Goal: Check status: Check status

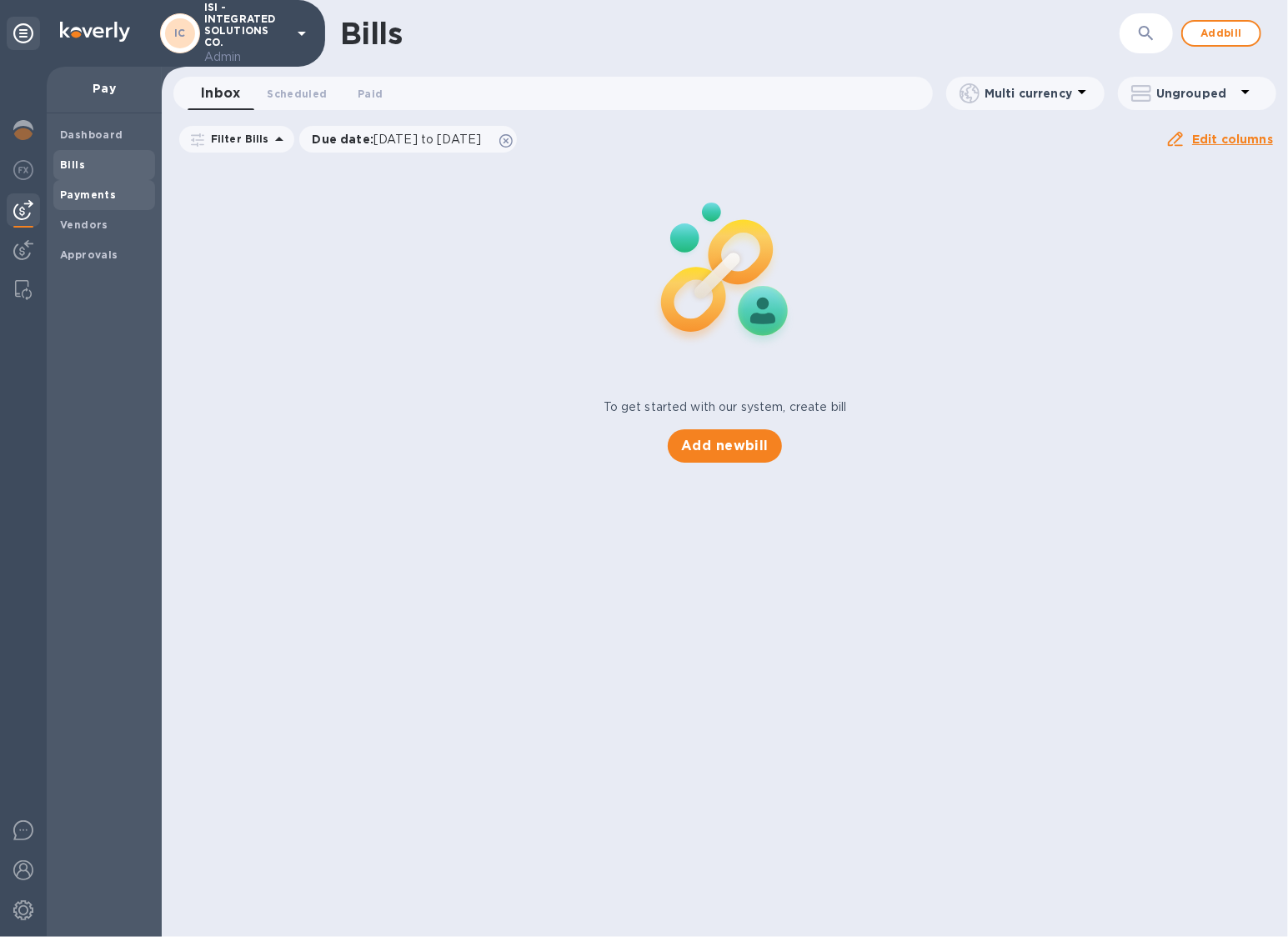
click at [84, 198] on b "Payments" at bounding box center [88, 195] width 56 height 13
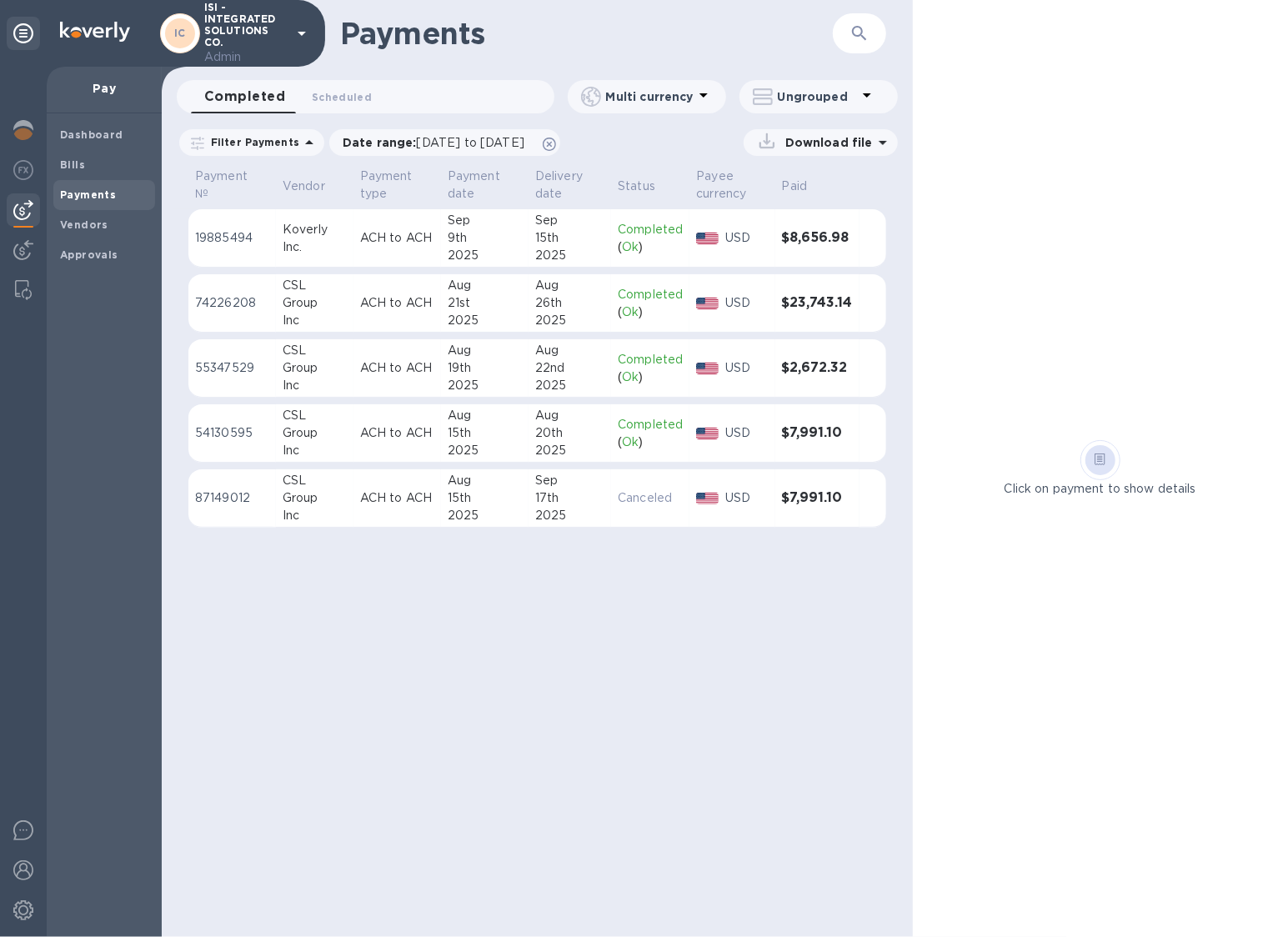
click at [332, 284] on div "CSL" at bounding box center [314, 285] width 64 height 18
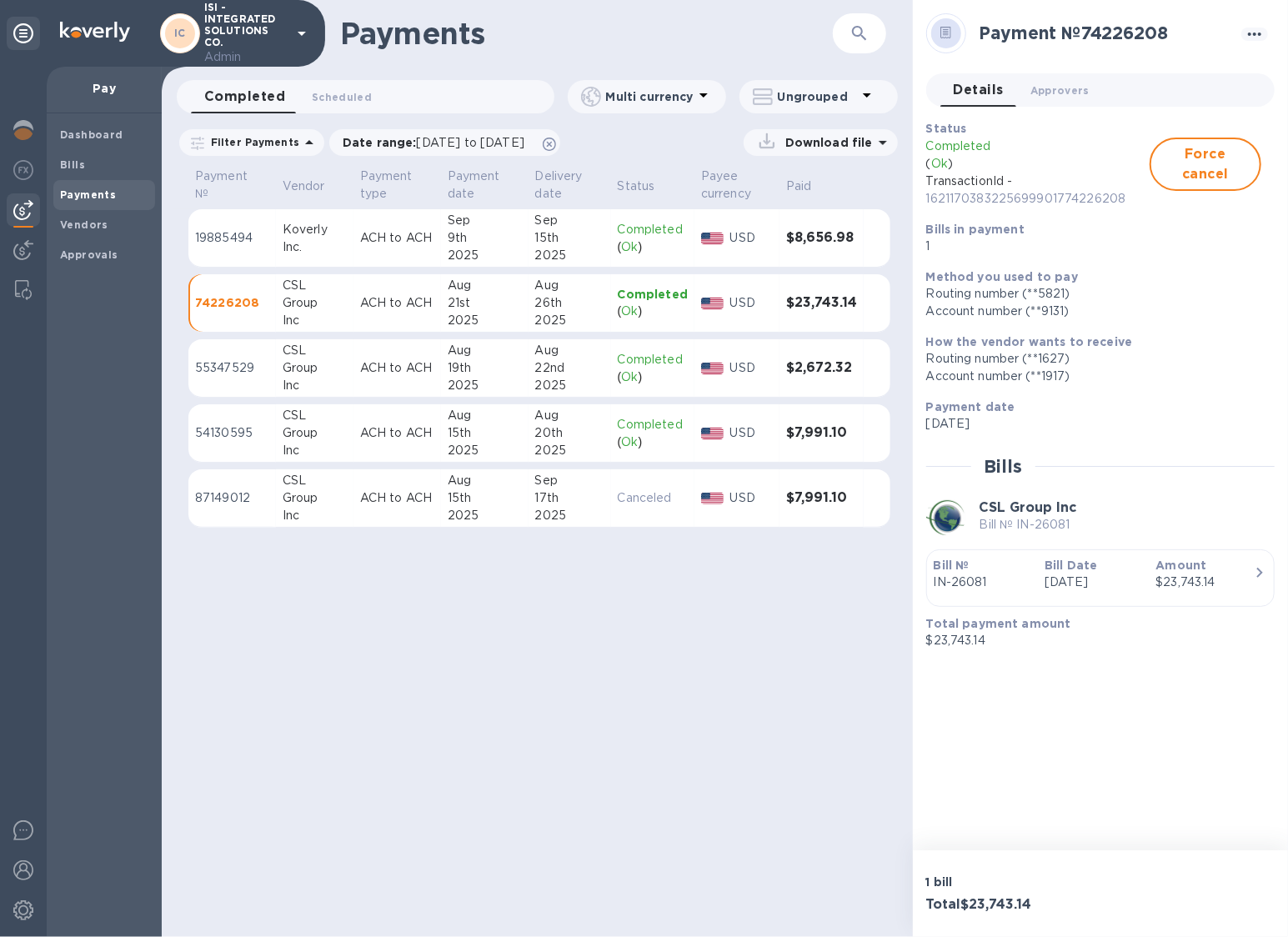
click at [351, 264] on td "Koverly Inc." at bounding box center [314, 239] width 78 height 58
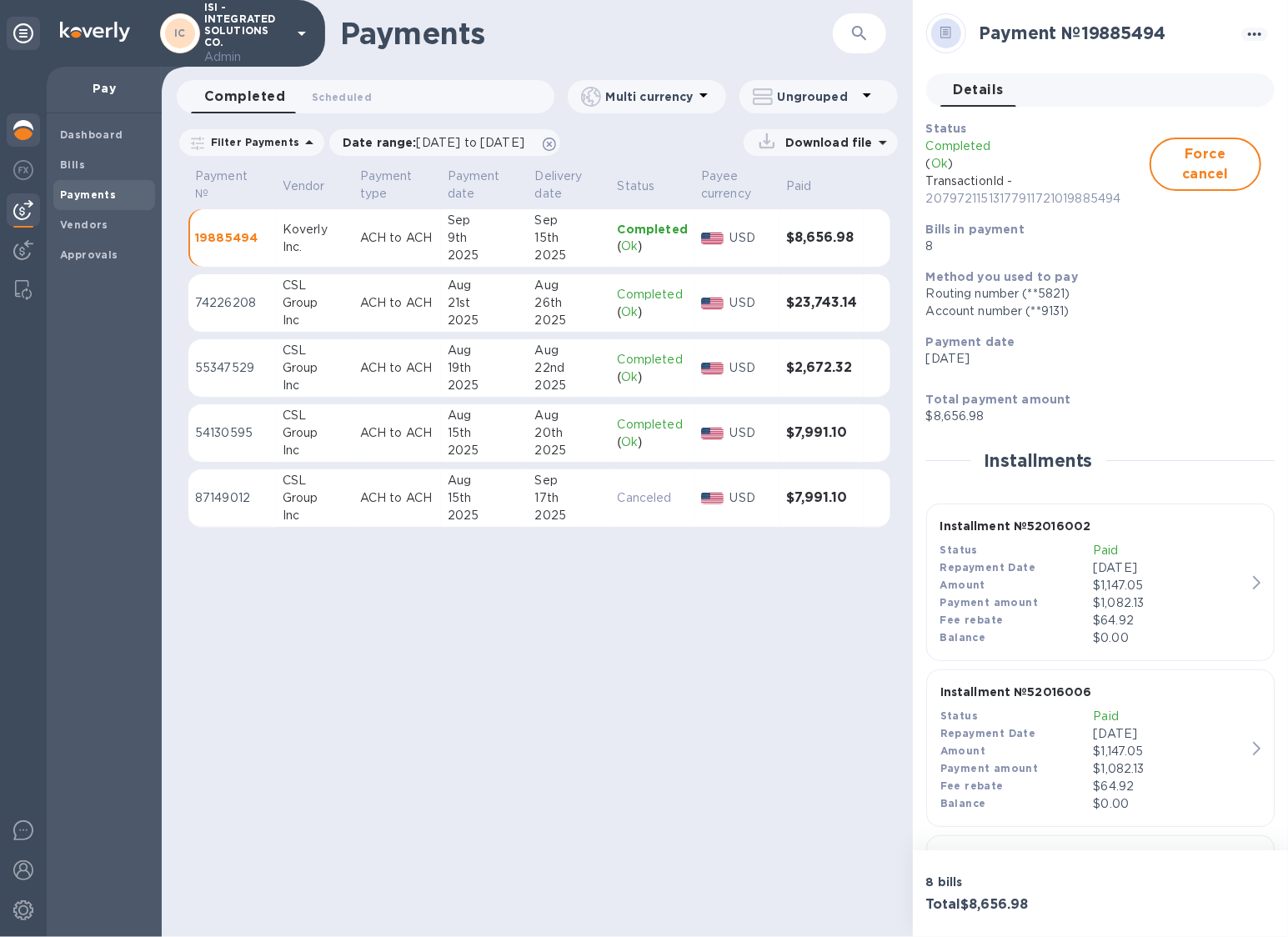
click at [24, 133] on img at bounding box center [23, 130] width 20 height 20
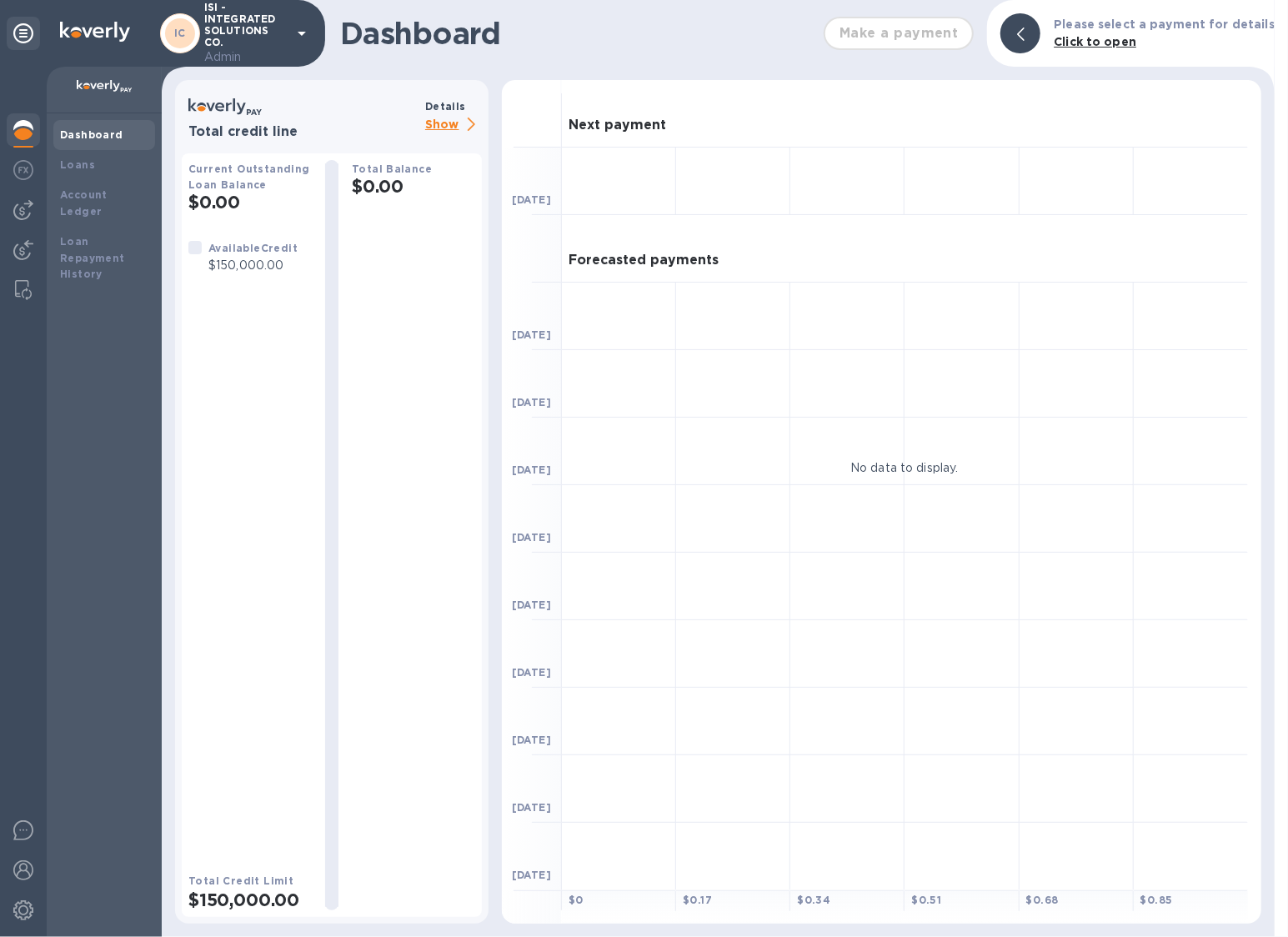
click at [444, 125] on p "Show" at bounding box center [454, 125] width 57 height 21
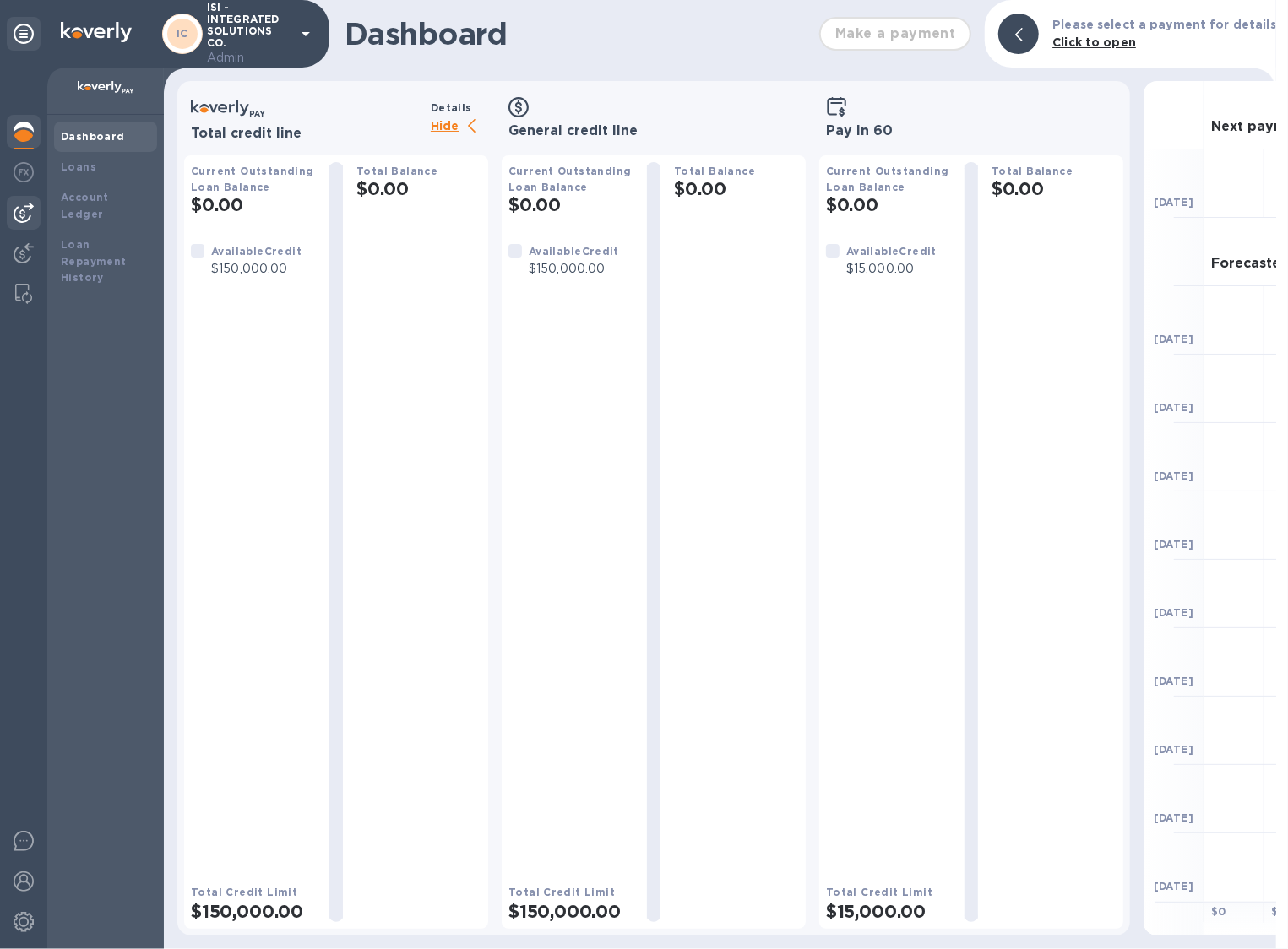
click at [31, 210] on img at bounding box center [24, 213] width 20 height 20
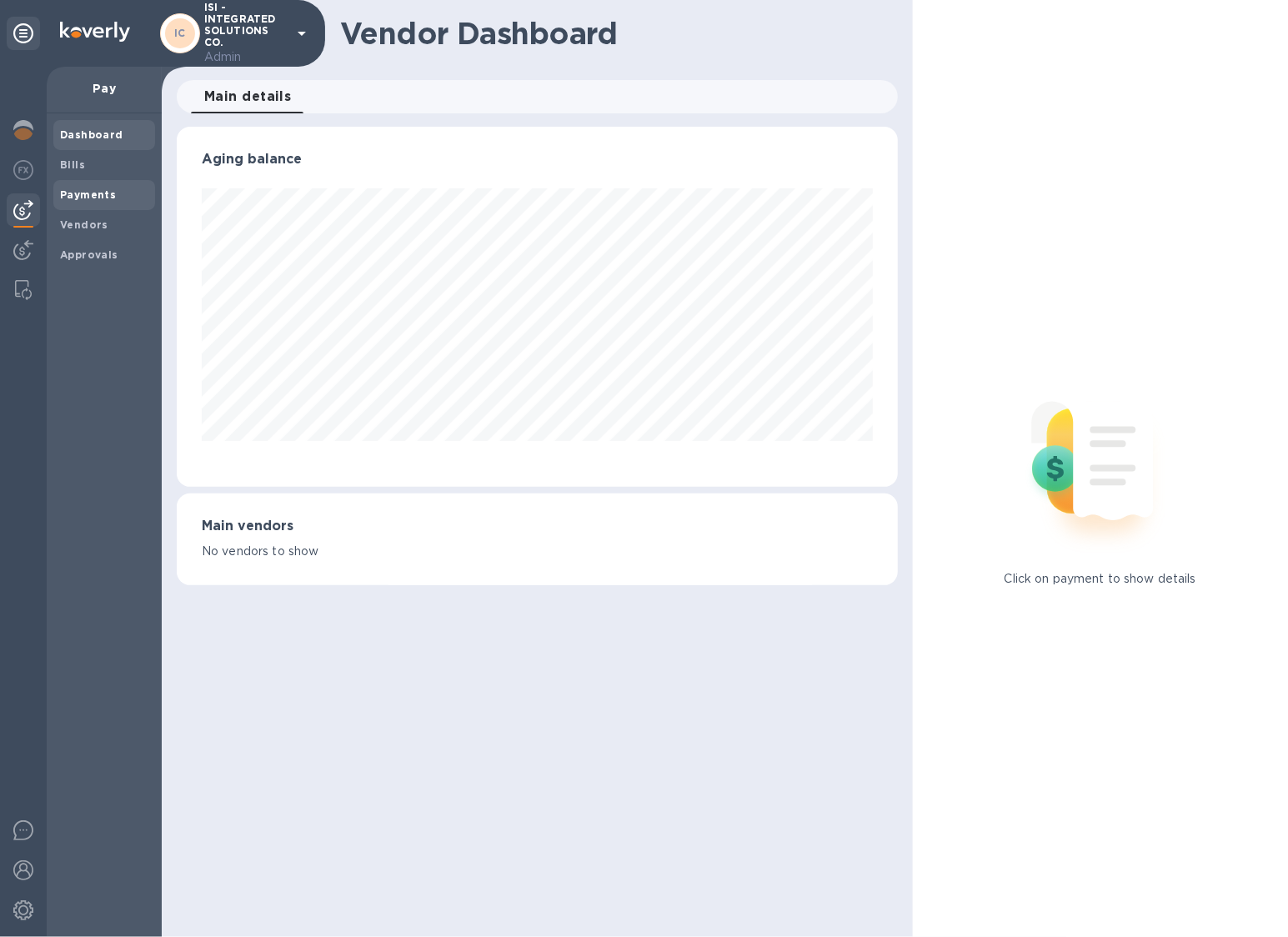
scroll to position [360, 721]
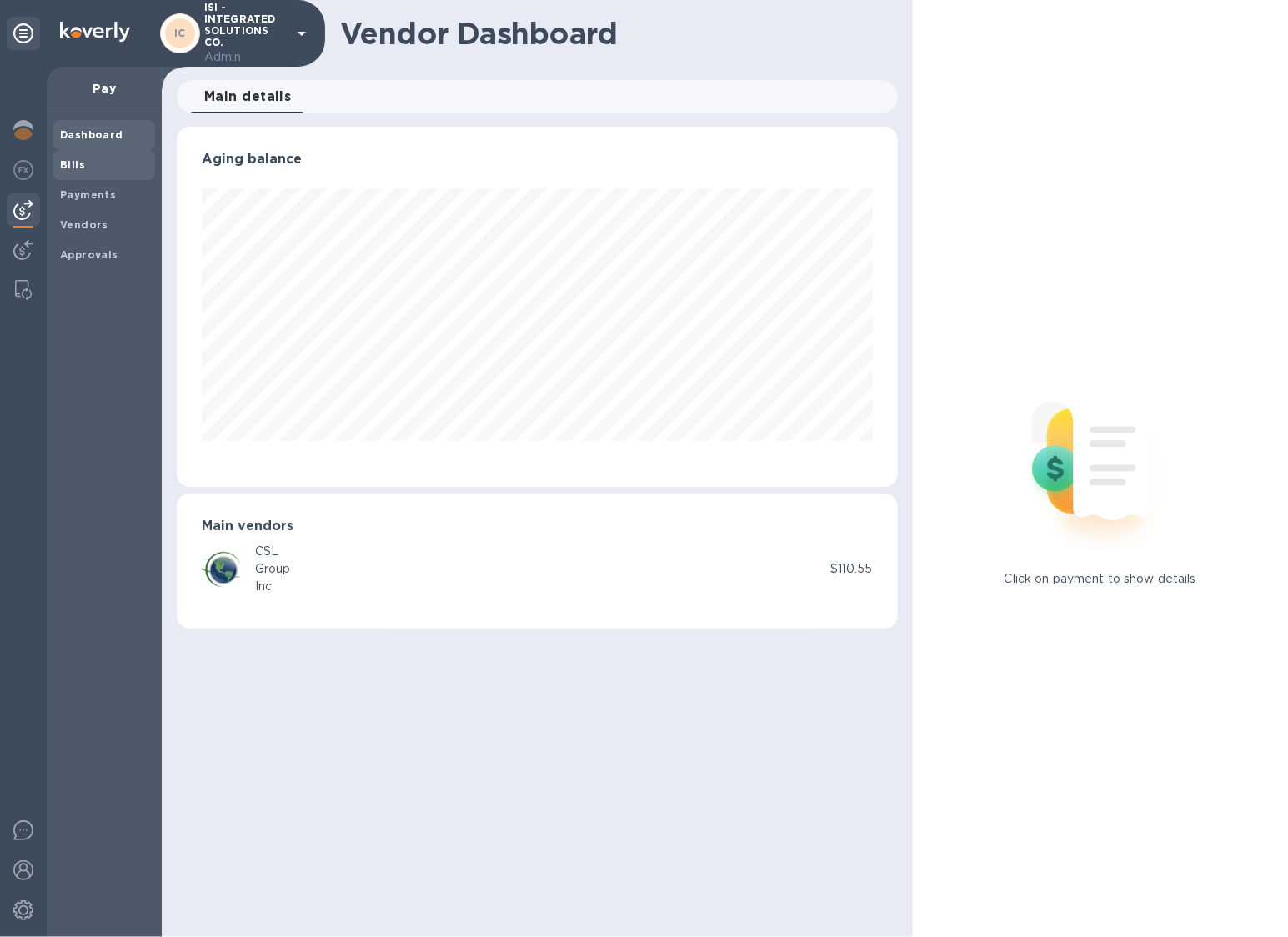
click at [66, 171] on span "Bills" at bounding box center [73, 165] width 25 height 17
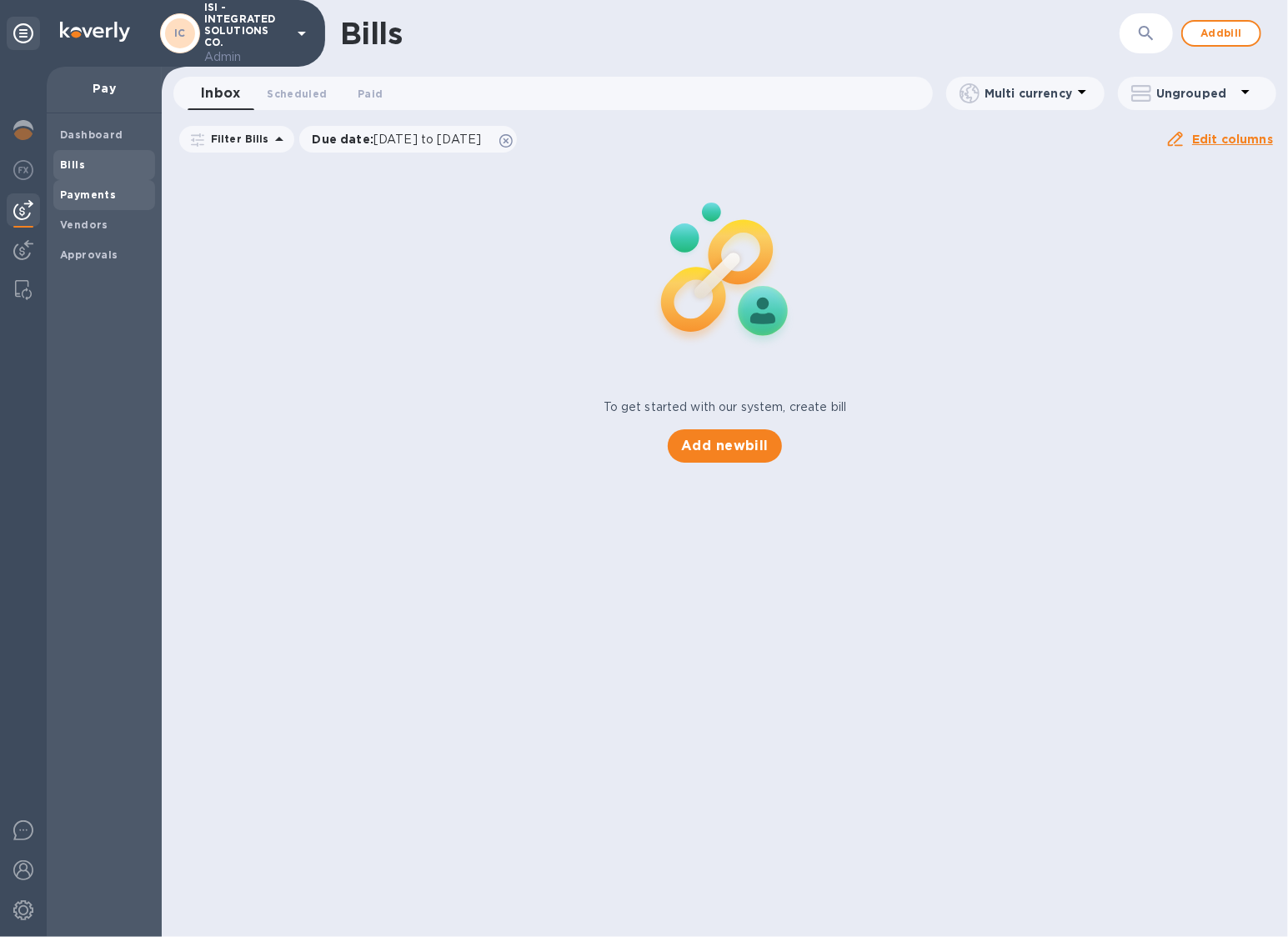
click at [79, 197] on b "Payments" at bounding box center [88, 195] width 56 height 13
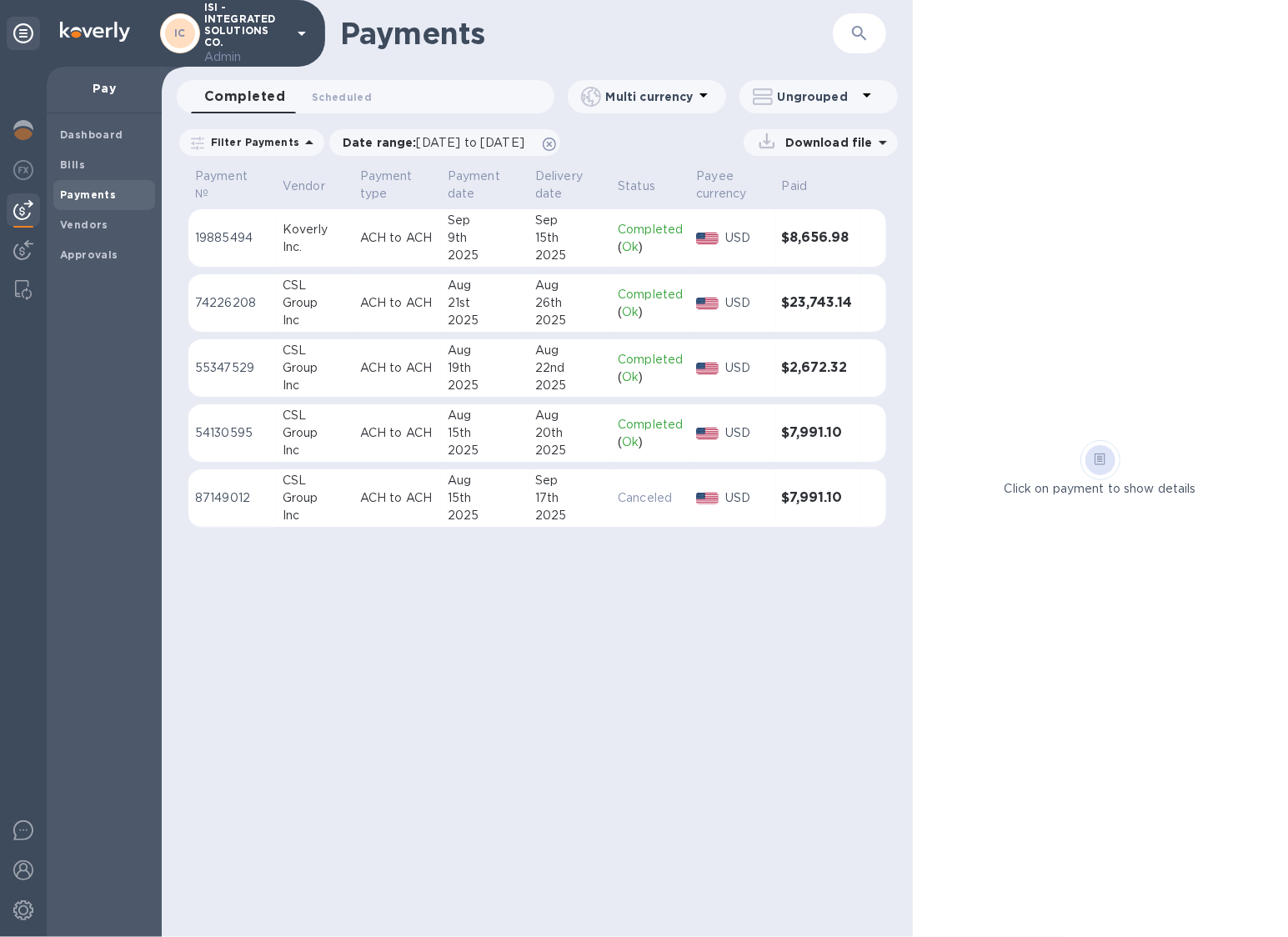
click at [529, 234] on td "[DATE]" at bounding box center [570, 239] width 83 height 58
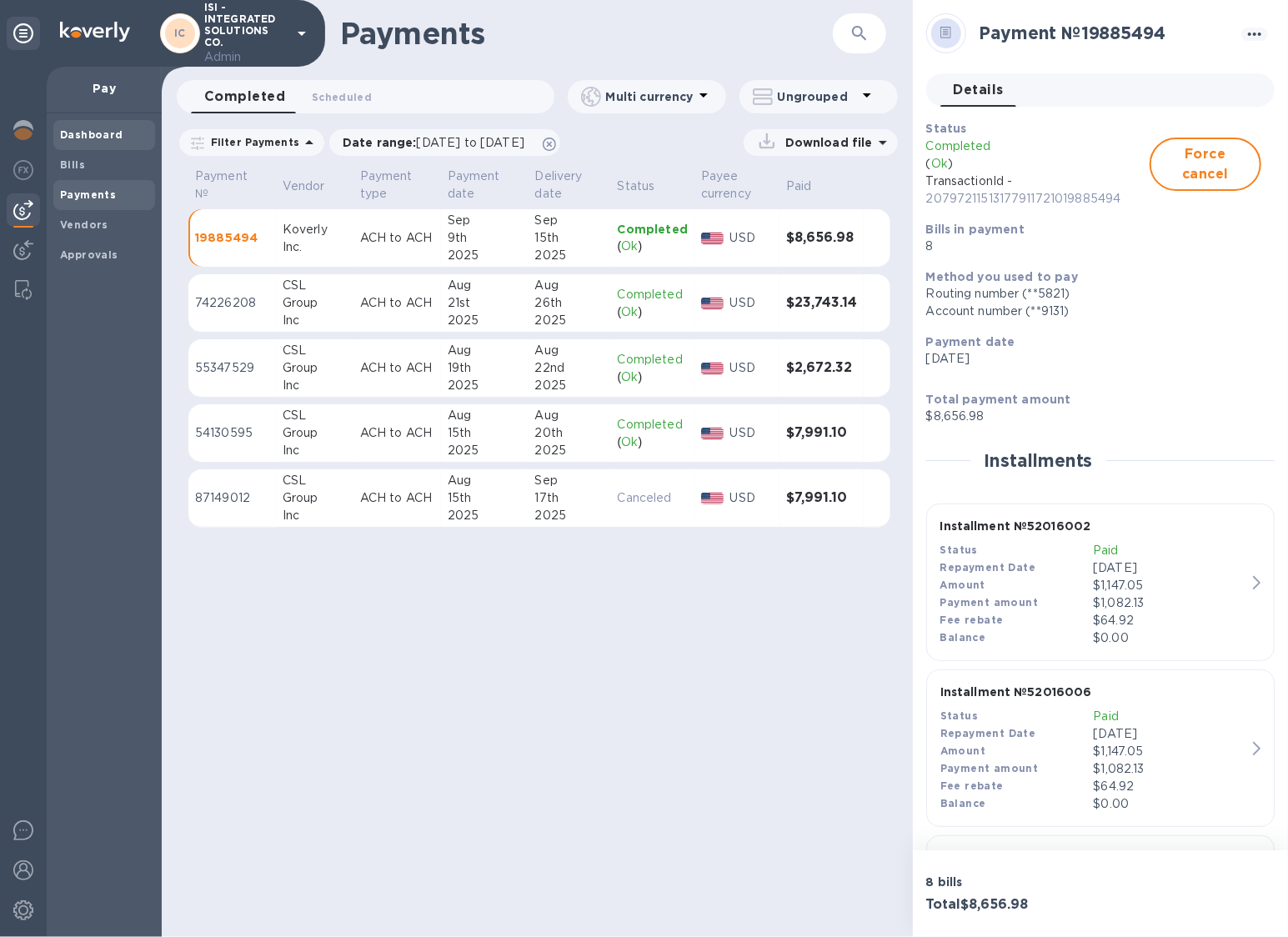
click at [77, 135] on b "Dashboard" at bounding box center [92, 134] width 63 height 13
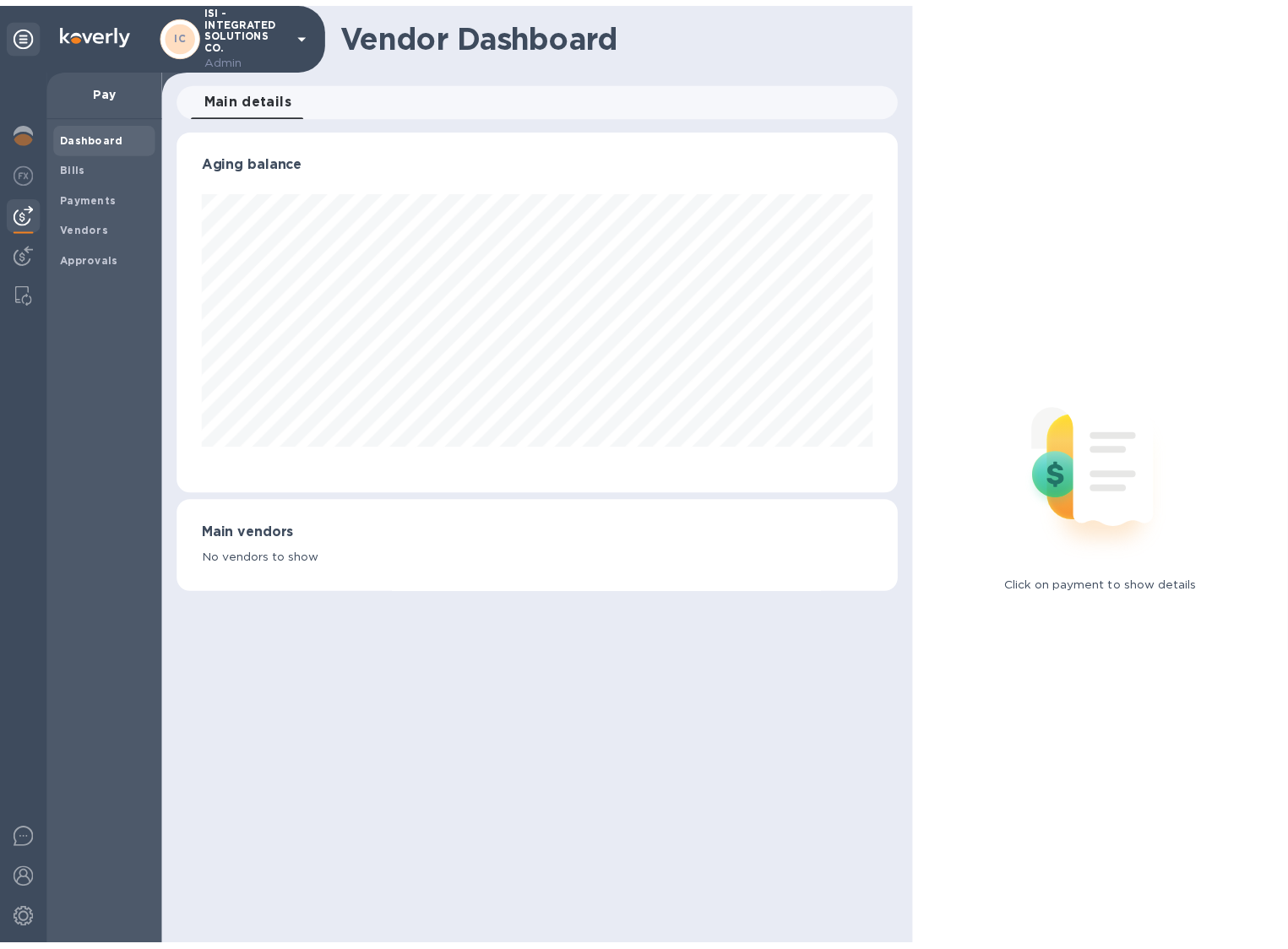
scroll to position [365, 730]
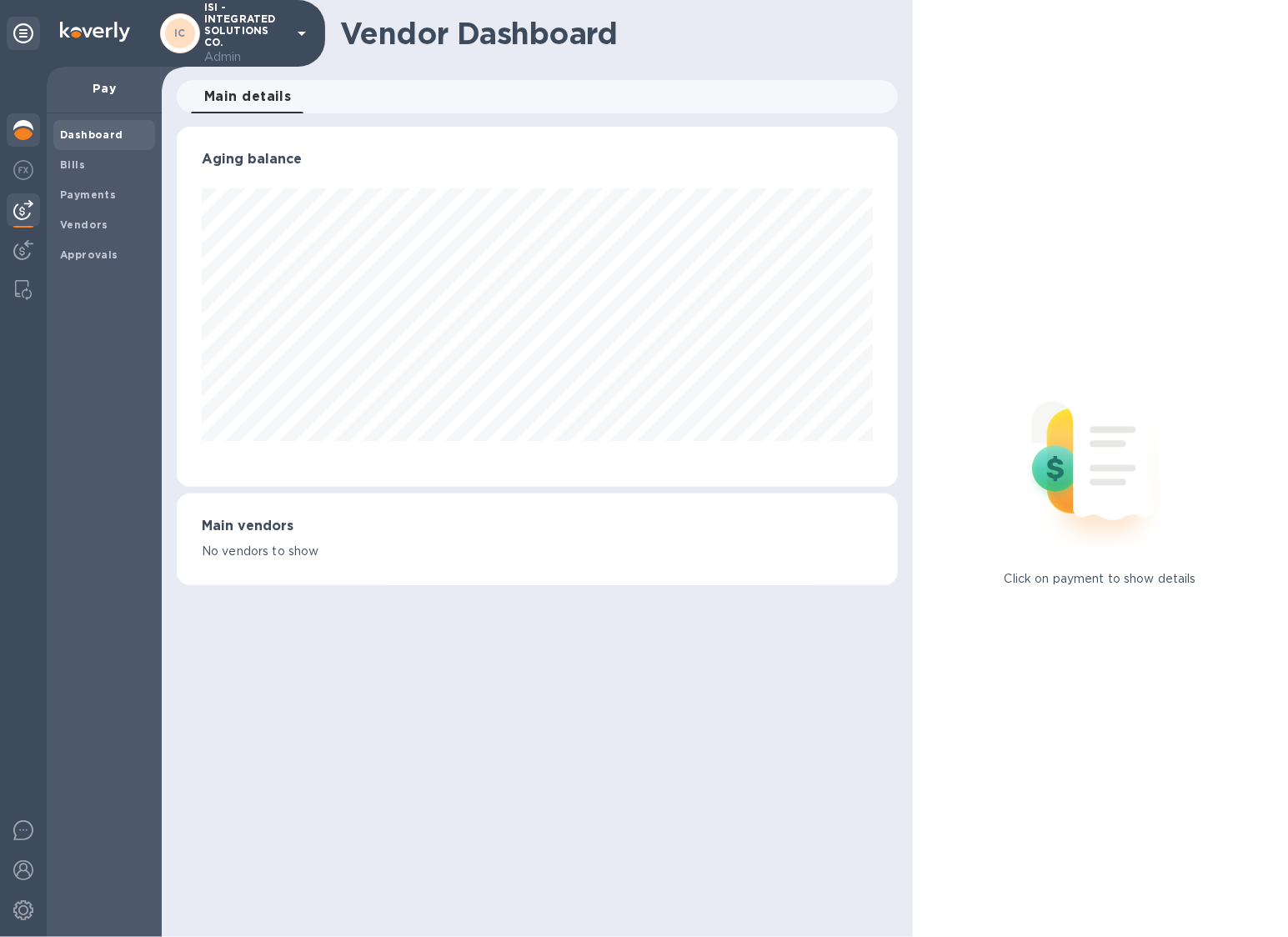
click at [14, 138] on img at bounding box center [23, 130] width 20 height 20
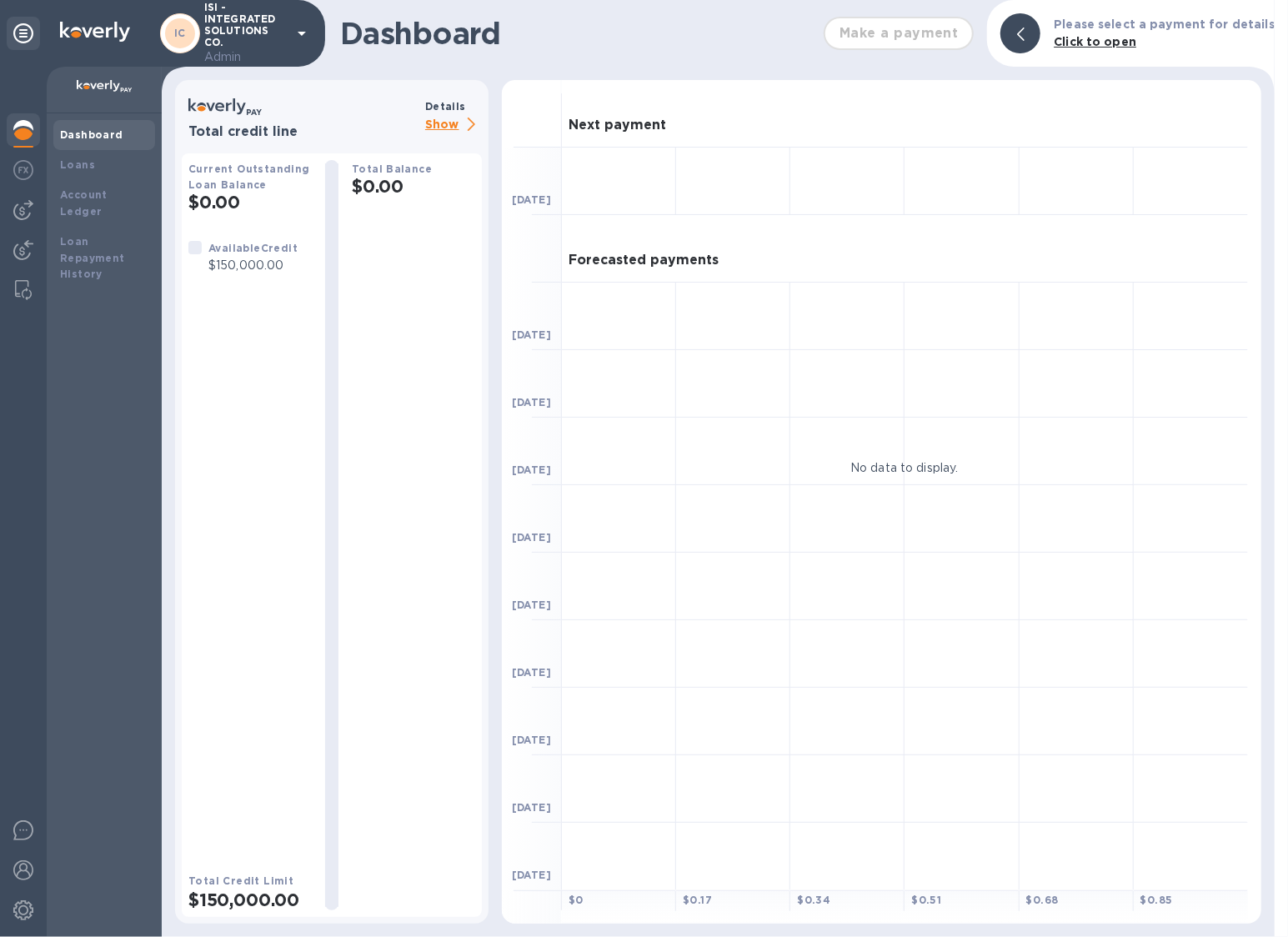
click at [450, 127] on p "Show" at bounding box center [454, 125] width 57 height 21
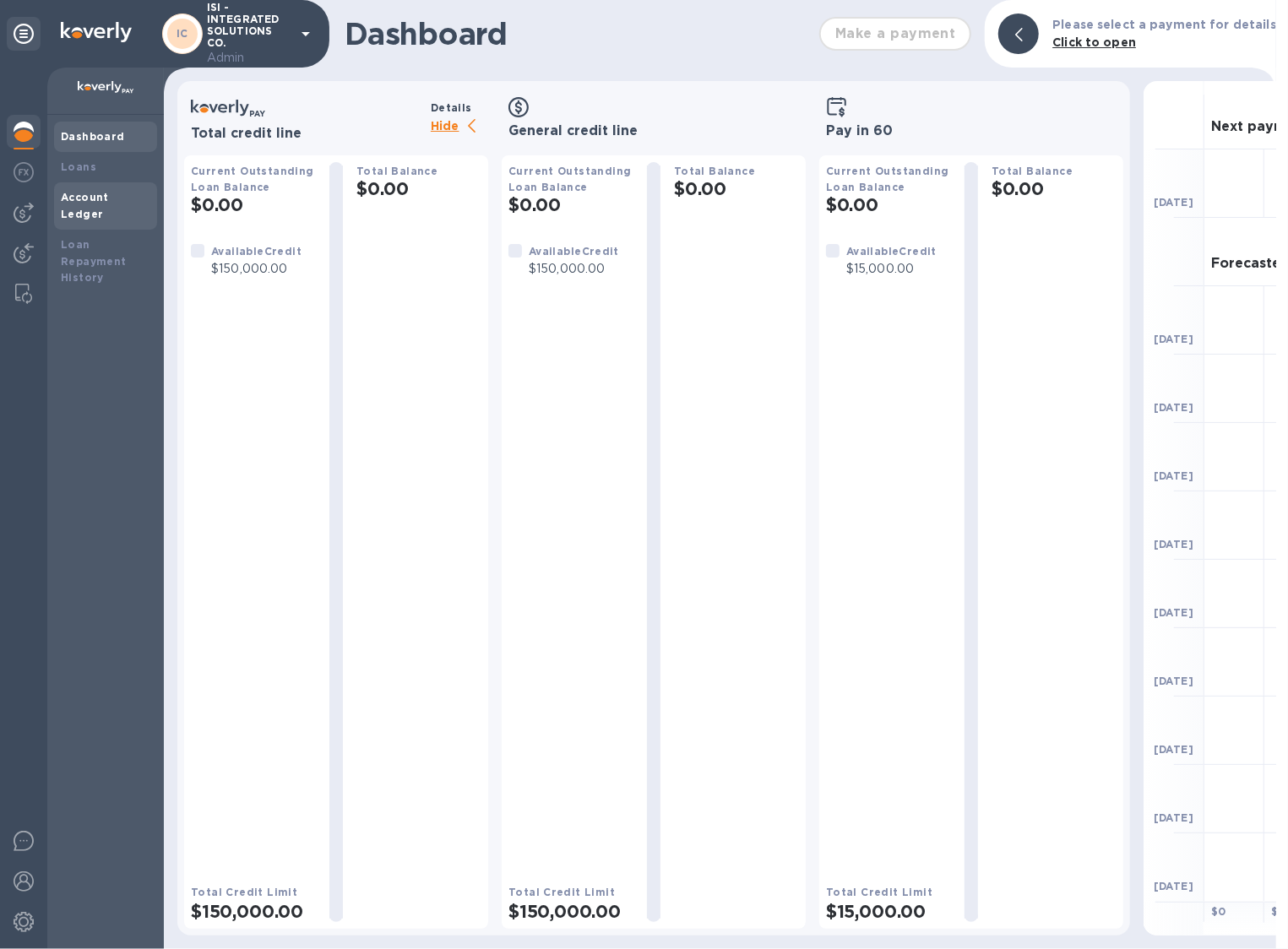
click at [95, 189] on div "Account Ledger" at bounding box center [106, 206] width 90 height 34
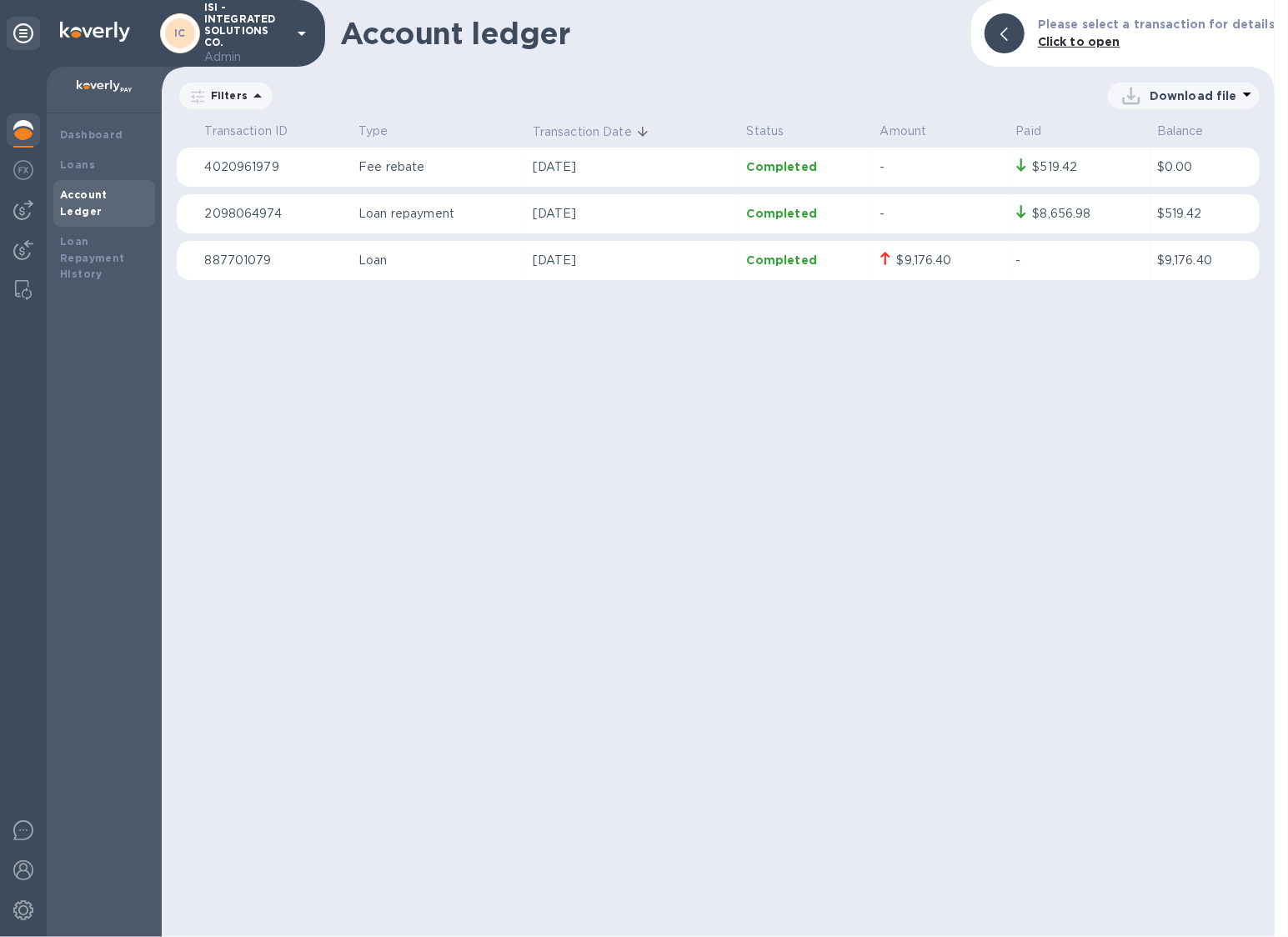
click at [661, 215] on p "[DATE]" at bounding box center [633, 214] width 201 height 18
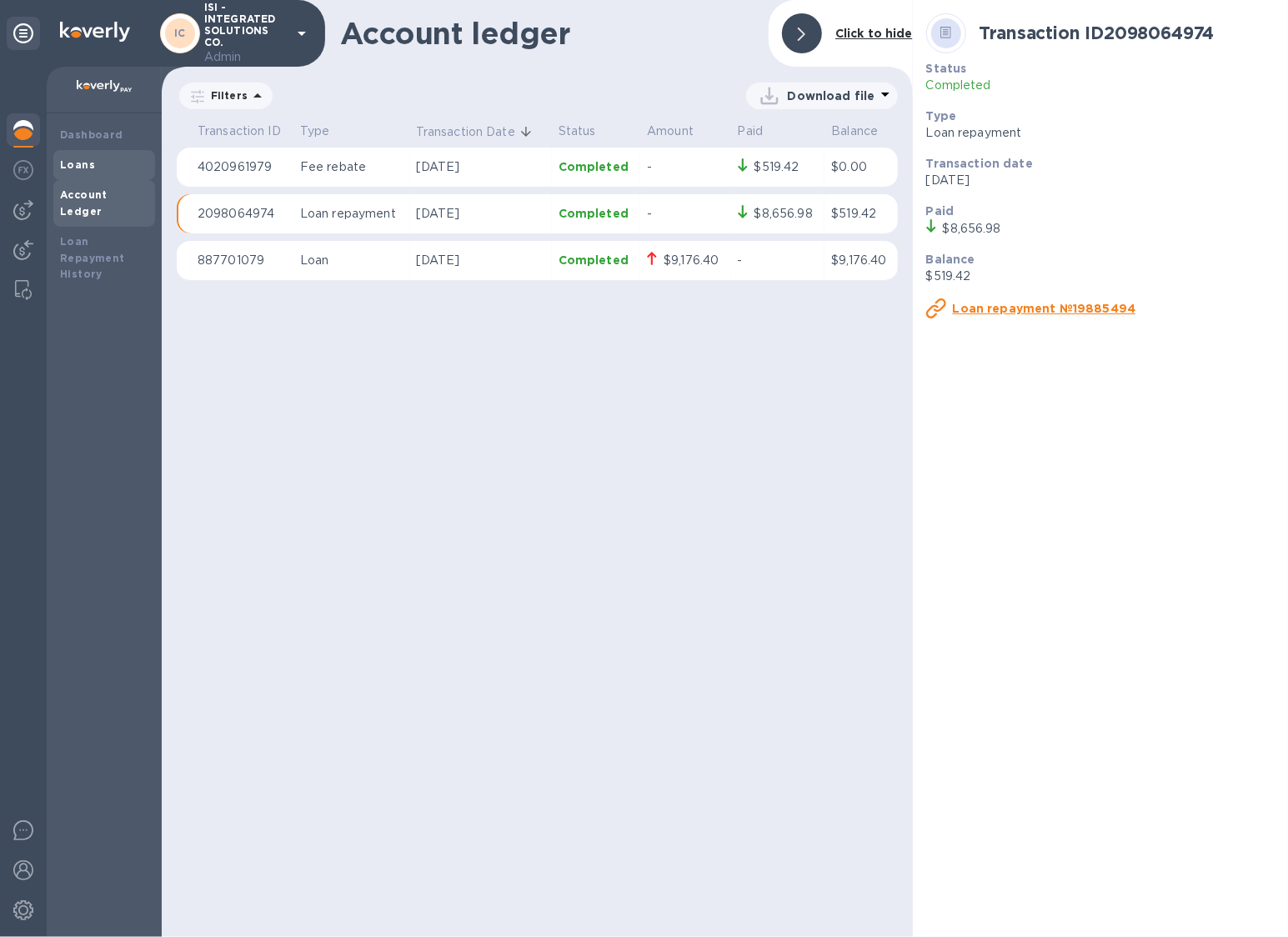
click at [117, 163] on div "Loans" at bounding box center [104, 165] width 89 height 17
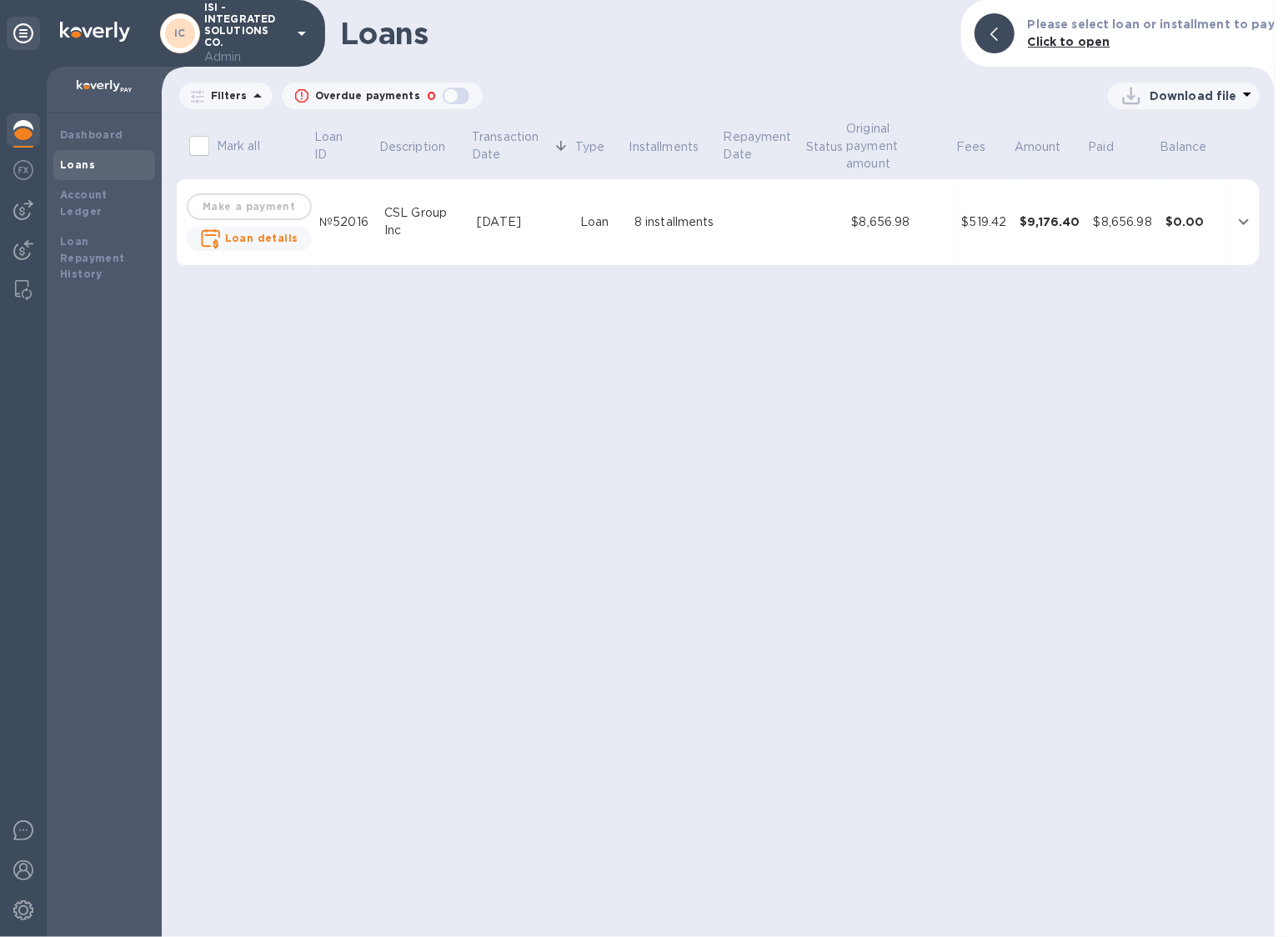
click at [596, 219] on div "Loan" at bounding box center [601, 222] width 41 height 18
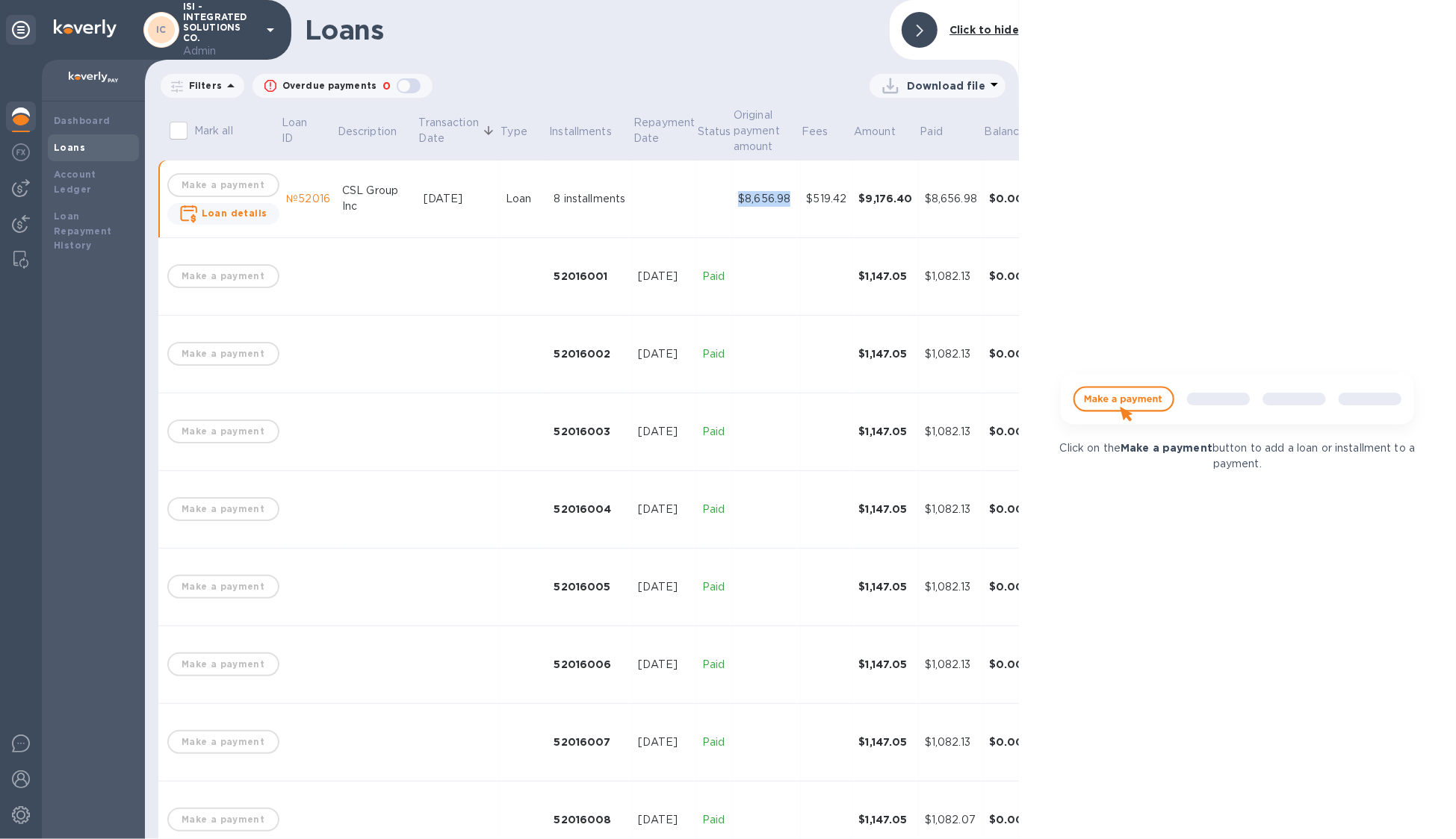
drag, startPoint x: 792, startPoint y: 199, endPoint x: 724, endPoint y: 201, distance: 68.0
click at [724, 201] on tr "Make a payment Loan details №52016 CSL Group Inc [DATE] Loan 8 installments $8,…" at bounding box center [616, 200] width 915 height 78
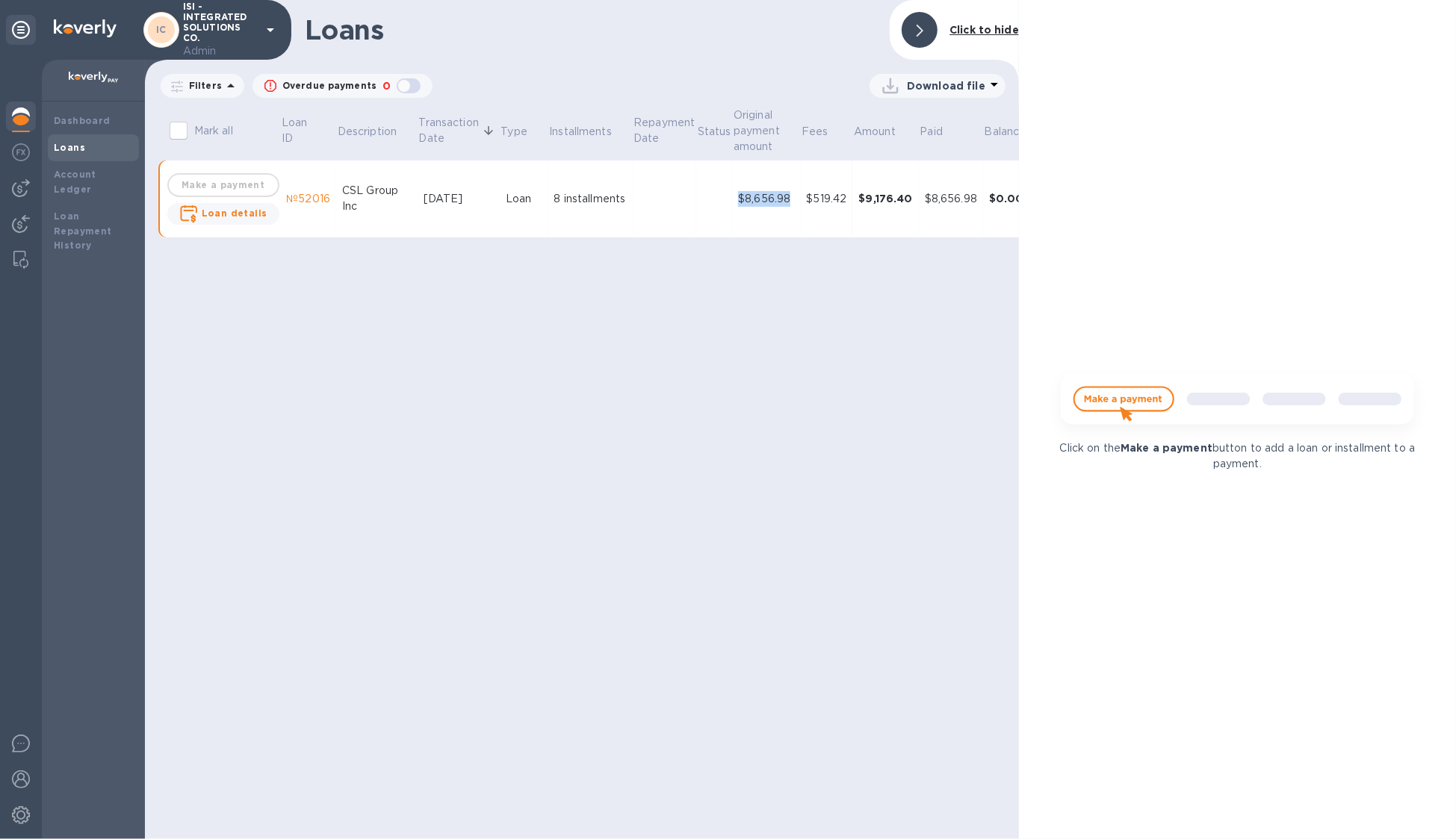
copy div "$8,656.98"
